Goal: Transaction & Acquisition: Download file/media

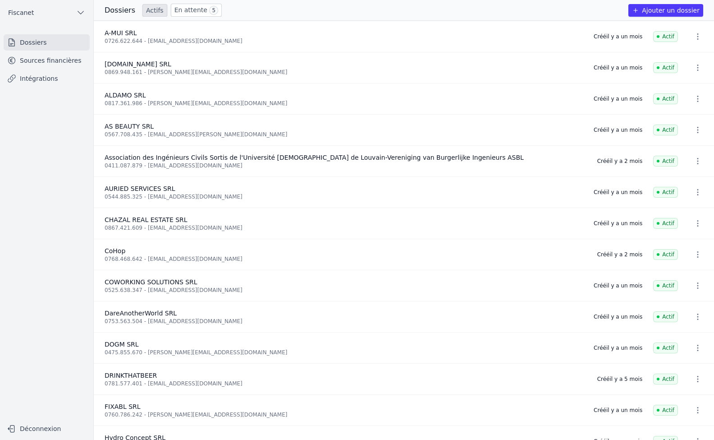
click at [188, 7] on link "En attente 5" at bounding box center [196, 10] width 51 height 13
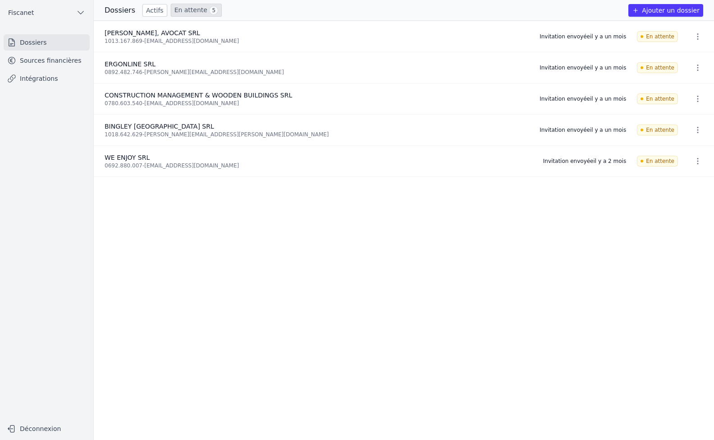
click at [51, 59] on link "Sources financières" at bounding box center [47, 60] width 86 height 16
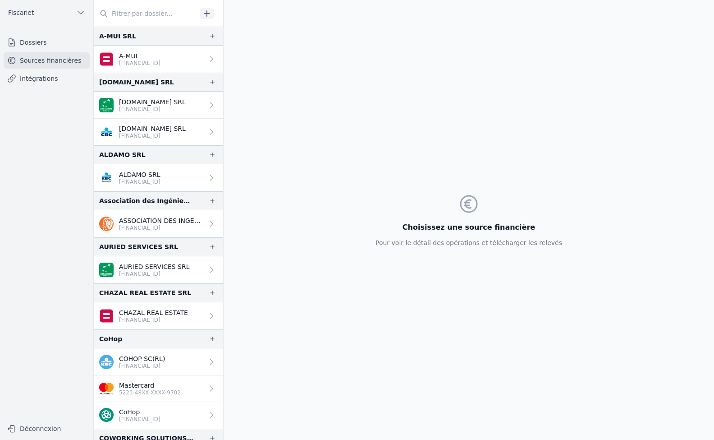
scroll to position [90, 0]
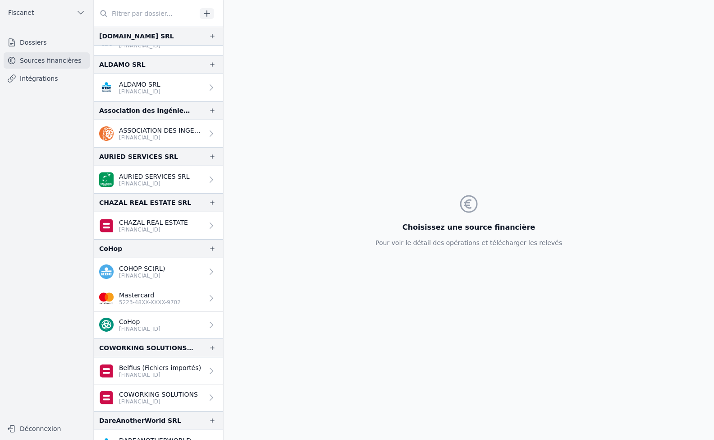
click at [203, 321] on div at bounding box center [209, 324] width 13 height 9
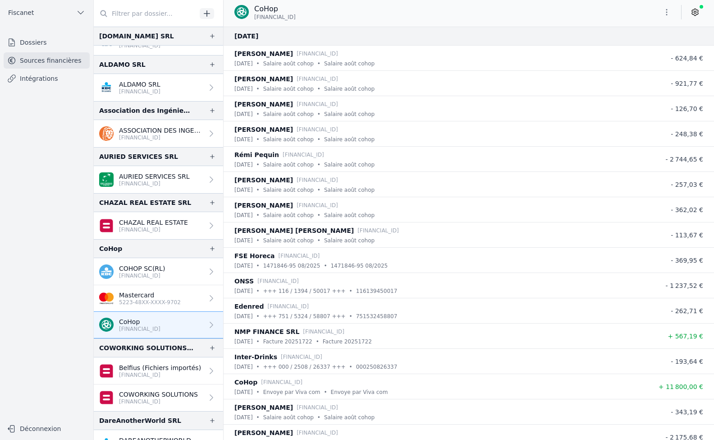
click at [30, 81] on link "Intégrations" at bounding box center [47, 78] width 86 height 16
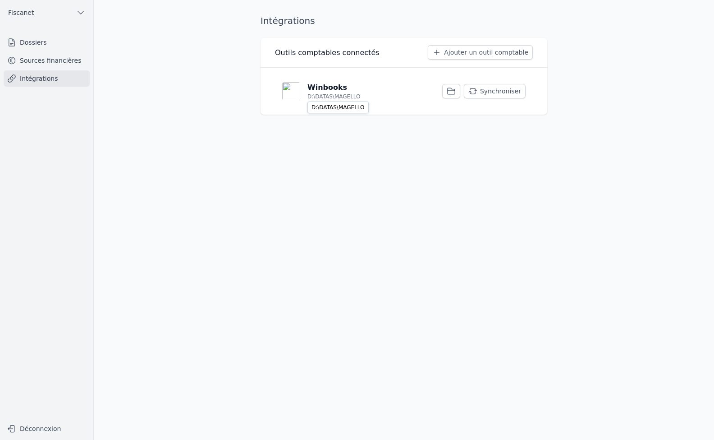
click at [308, 93] on p "D:\DATAS\MAGELLO" at bounding box center [334, 96] width 53 height 7
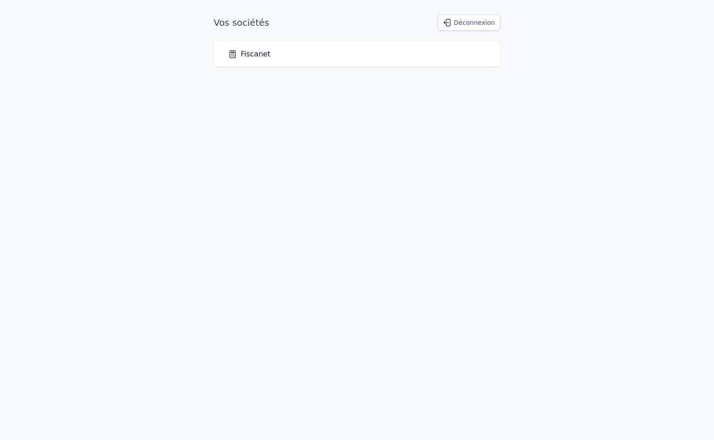
click at [266, 58] on link "Fiscanet" at bounding box center [249, 54] width 42 height 11
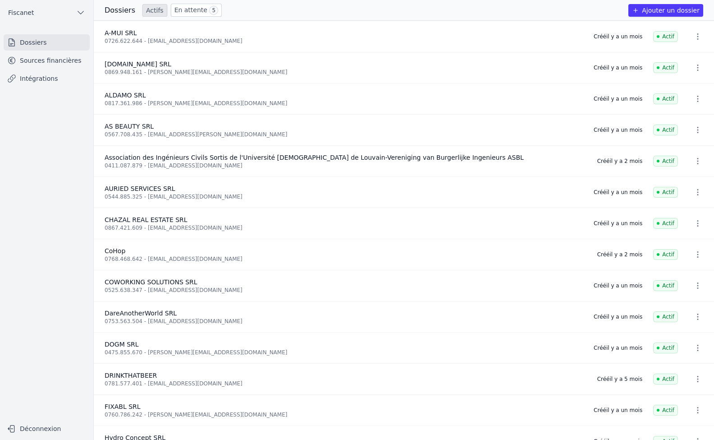
click at [40, 56] on link "Sources financières" at bounding box center [47, 60] width 86 height 16
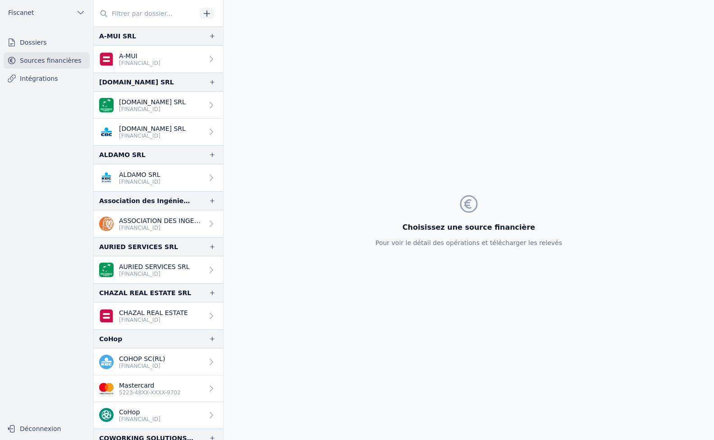
click at [184, 411] on link "CoHop [FINANCIAL_ID]" at bounding box center [158, 415] width 129 height 27
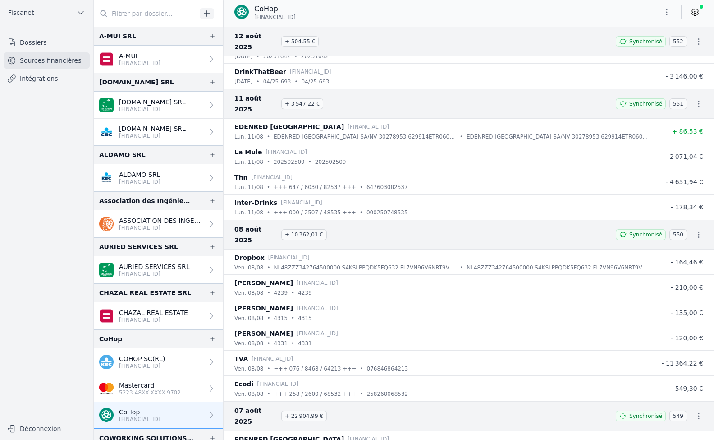
scroll to position [2029, 0]
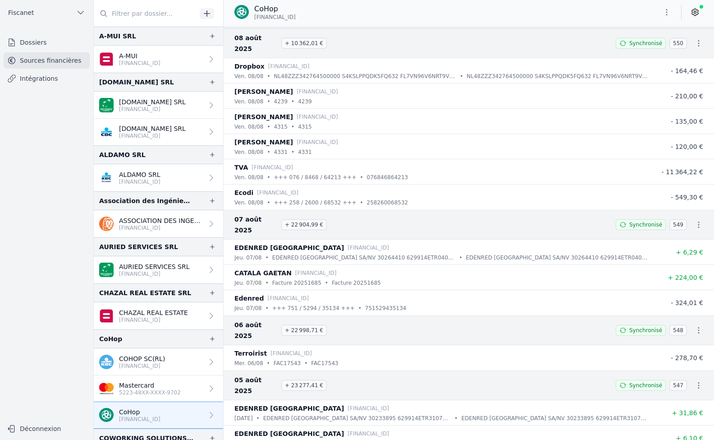
click at [696, 326] on icon "button" at bounding box center [698, 330] width 9 height 9
click at [674, 307] on link "Télécharger les CODA" at bounding box center [669, 308] width 83 height 16
click at [699, 221] on icon "button" at bounding box center [699, 224] width 1 height 6
click at [685, 212] on link "Télécharger les CODA" at bounding box center [669, 214] width 83 height 16
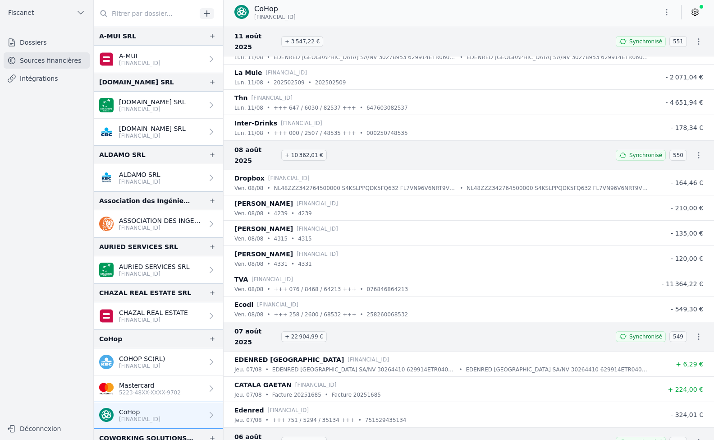
scroll to position [1894, 0]
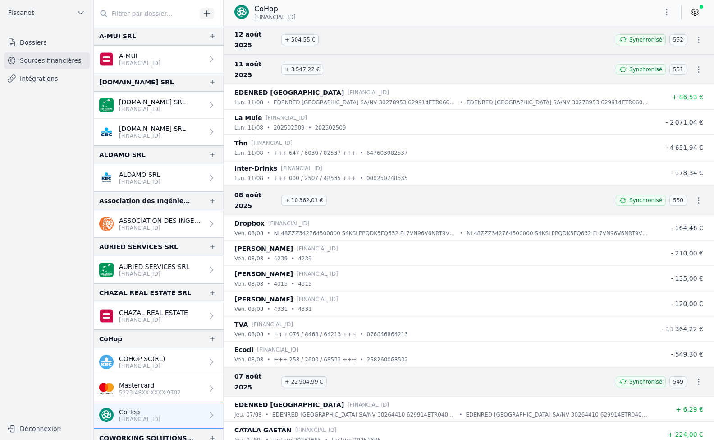
click at [694, 196] on icon "button" at bounding box center [698, 200] width 9 height 9
click at [680, 175] on link "Télécharger les CODA" at bounding box center [669, 178] width 83 height 16
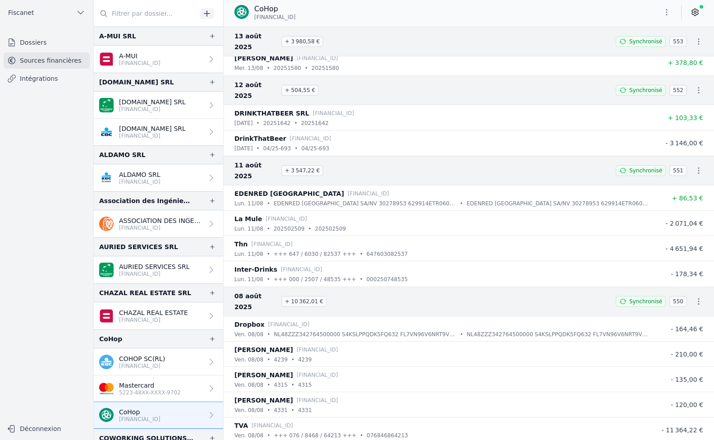
scroll to position [1714, 0]
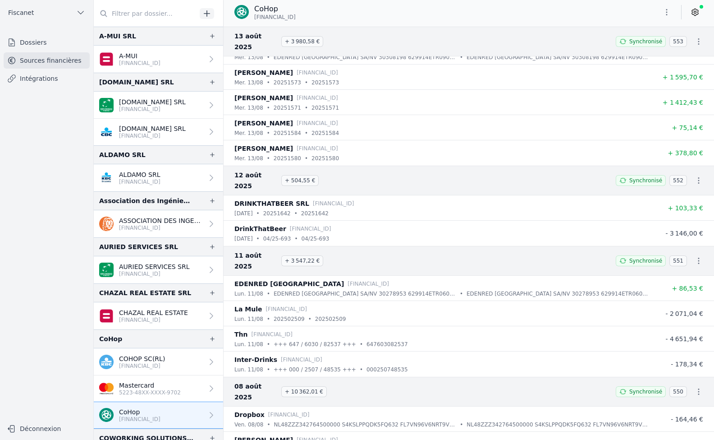
click at [699, 258] on icon "button" at bounding box center [699, 261] width 1 height 6
click at [674, 239] on link "Télécharger les CODA" at bounding box center [669, 239] width 83 height 16
click at [694, 176] on icon "button" at bounding box center [698, 180] width 9 height 9
click at [671, 168] on link "Télécharger les CODA" at bounding box center [669, 169] width 83 height 16
